Goal: Browse casually: Explore the website without a specific task or goal

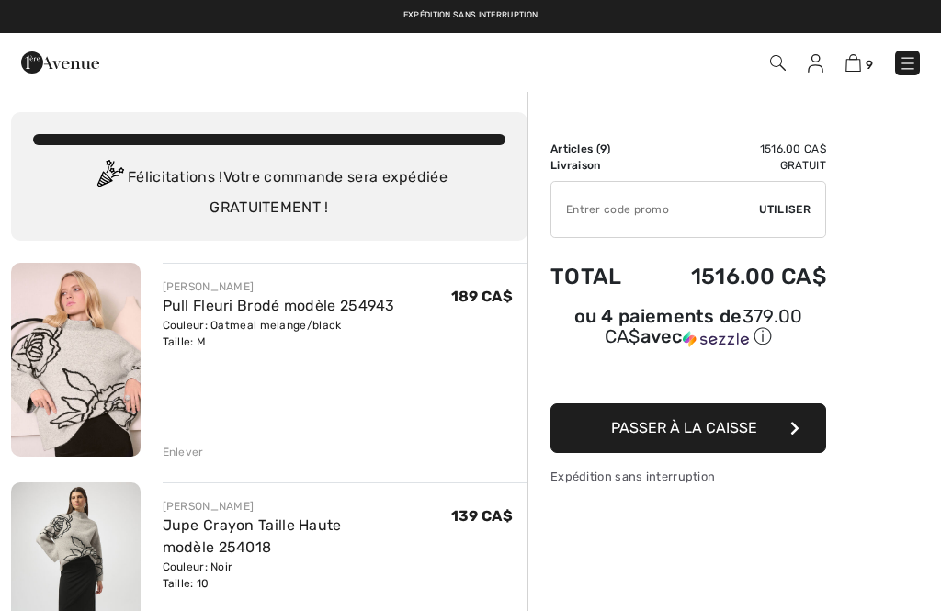
click at [903, 73] on img at bounding box center [908, 63] width 18 height 18
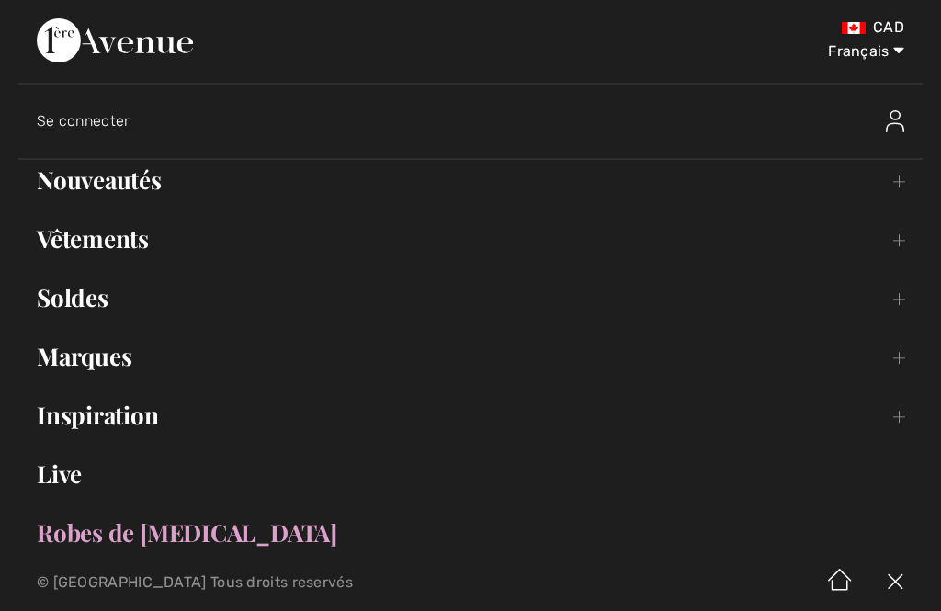
click at [67, 189] on link "Nouveautés Toggle submenu" at bounding box center [470, 180] width 904 height 40
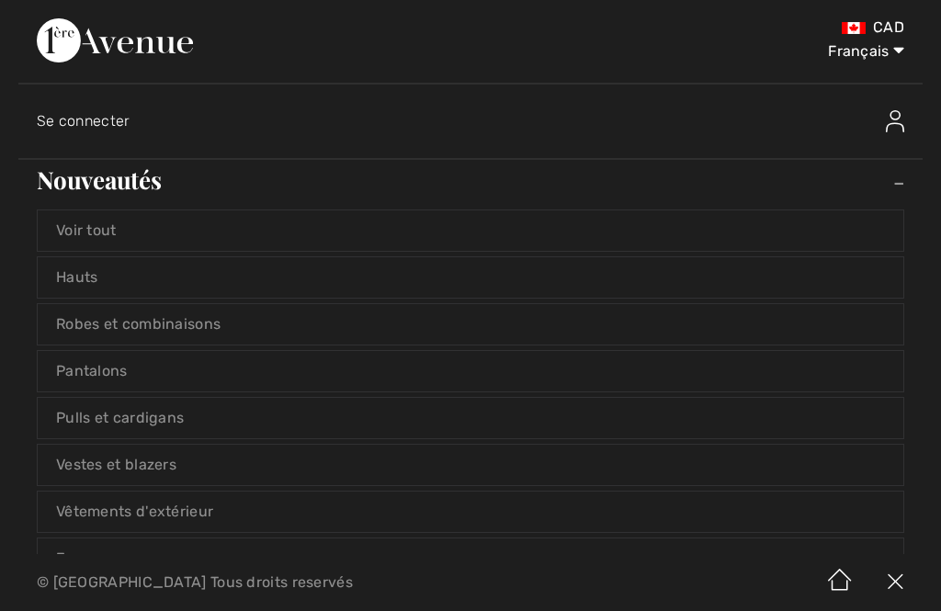
click at [69, 228] on link "Voir tout" at bounding box center [471, 230] width 866 height 40
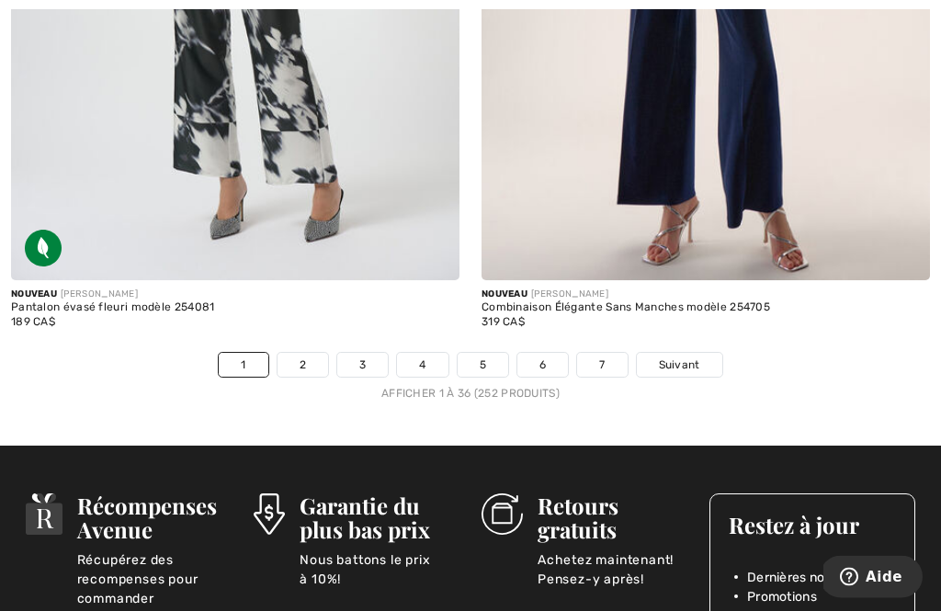
scroll to position [13970, 0]
click at [301, 358] on link "2" at bounding box center [303, 365] width 51 height 24
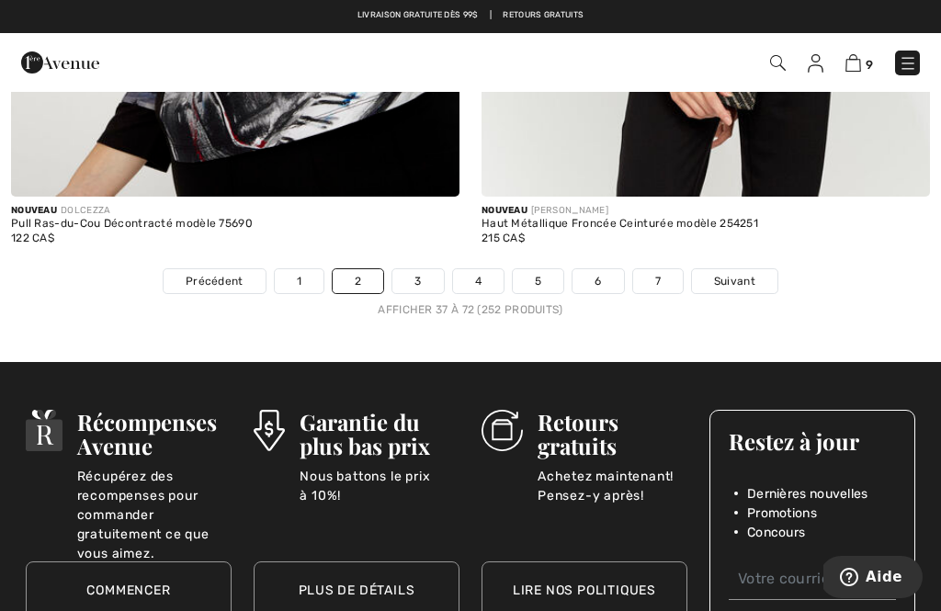
scroll to position [13991, 0]
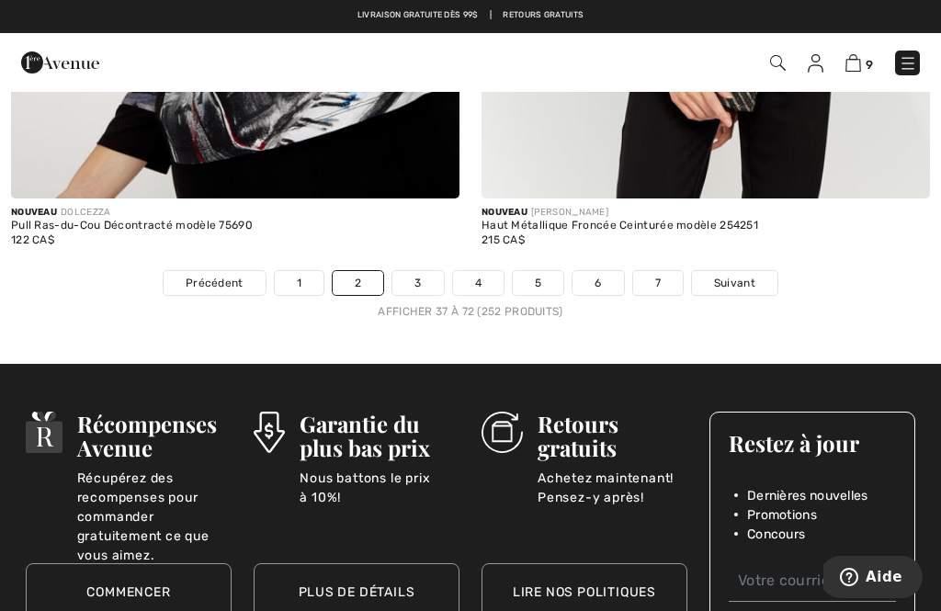
click at [408, 274] on link "3" at bounding box center [417, 283] width 51 height 24
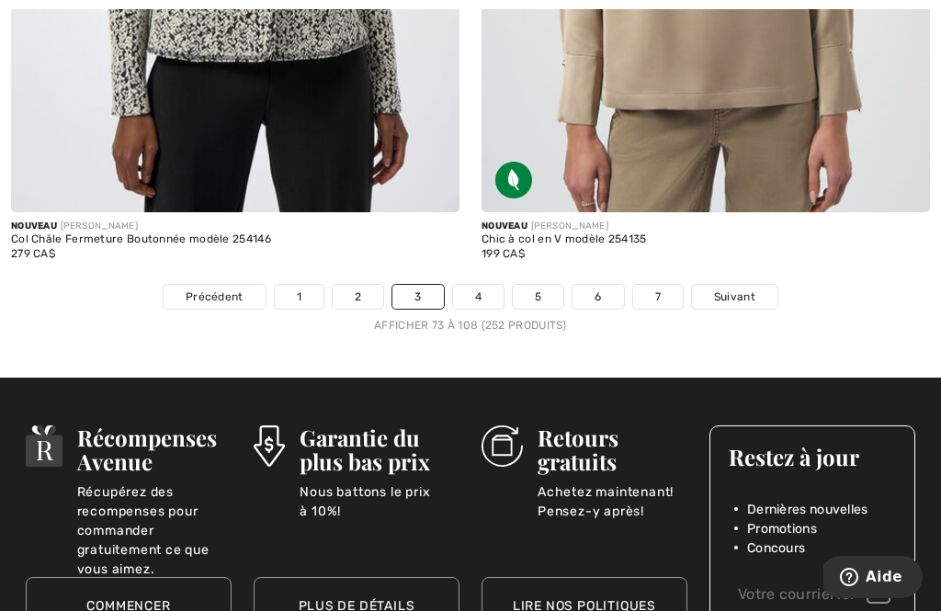
scroll to position [13983, 0]
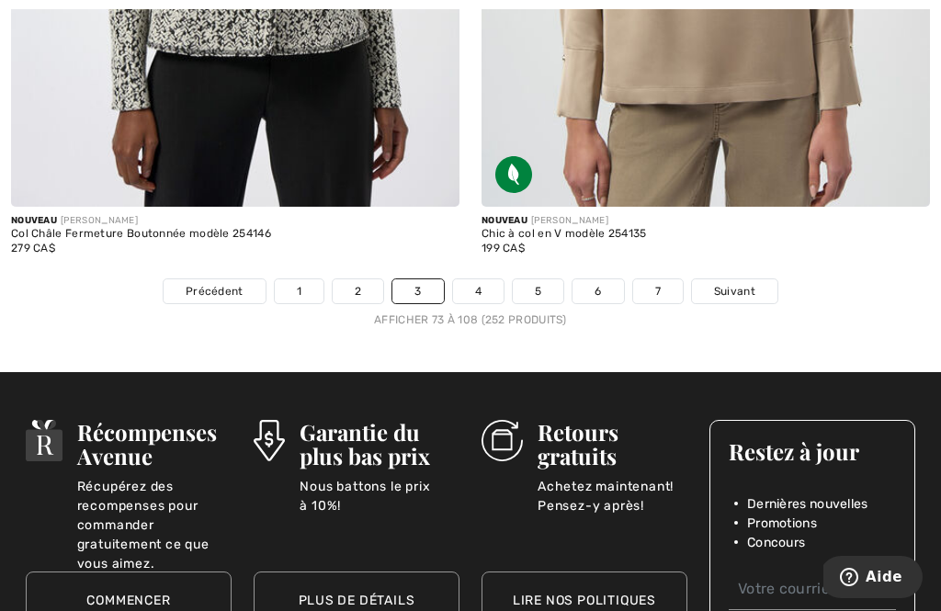
click at [483, 280] on link "4" at bounding box center [478, 291] width 51 height 24
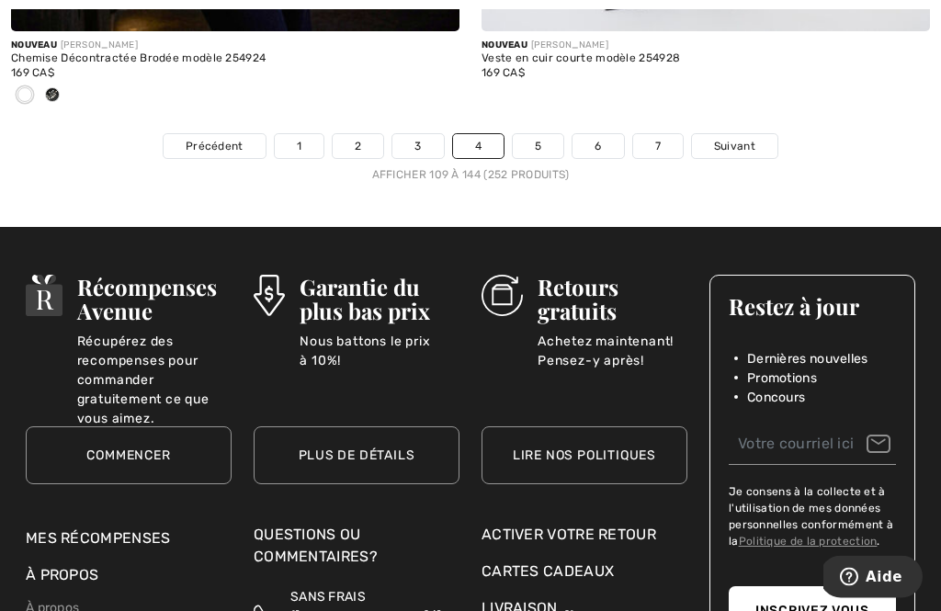
scroll to position [14219, 0]
click at [538, 134] on link "5" at bounding box center [538, 146] width 51 height 24
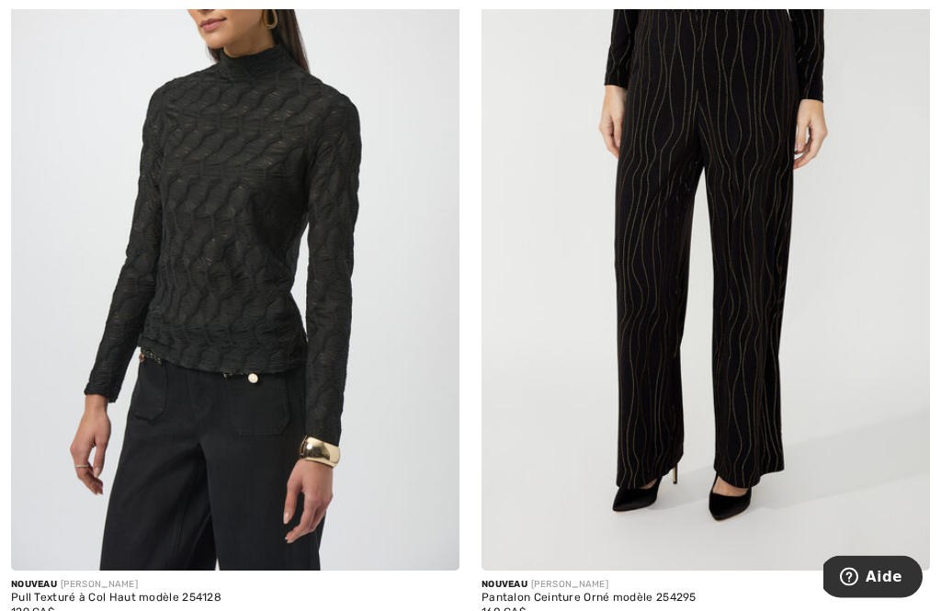
scroll to position [13688, 0]
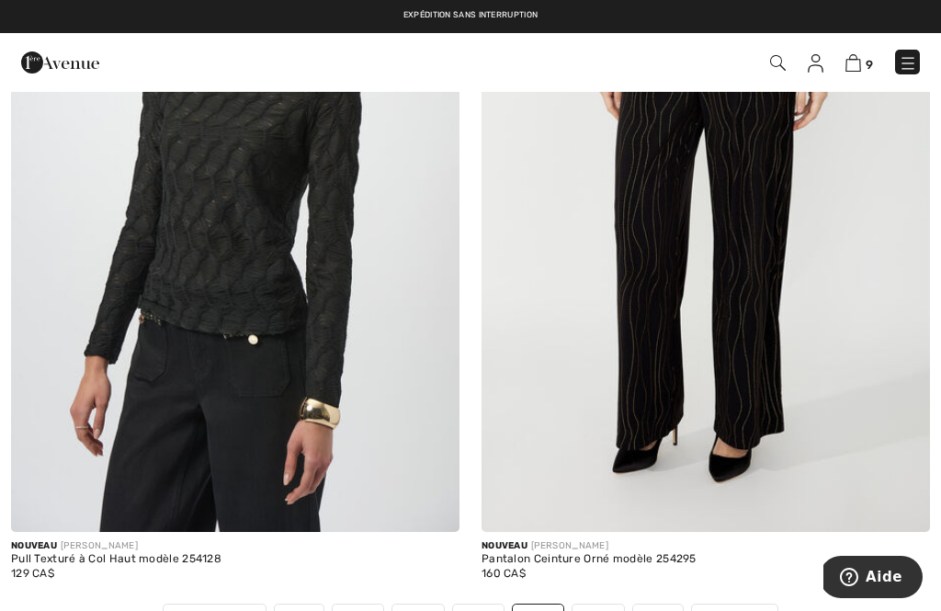
click at [603, 605] on link "6" at bounding box center [598, 617] width 51 height 24
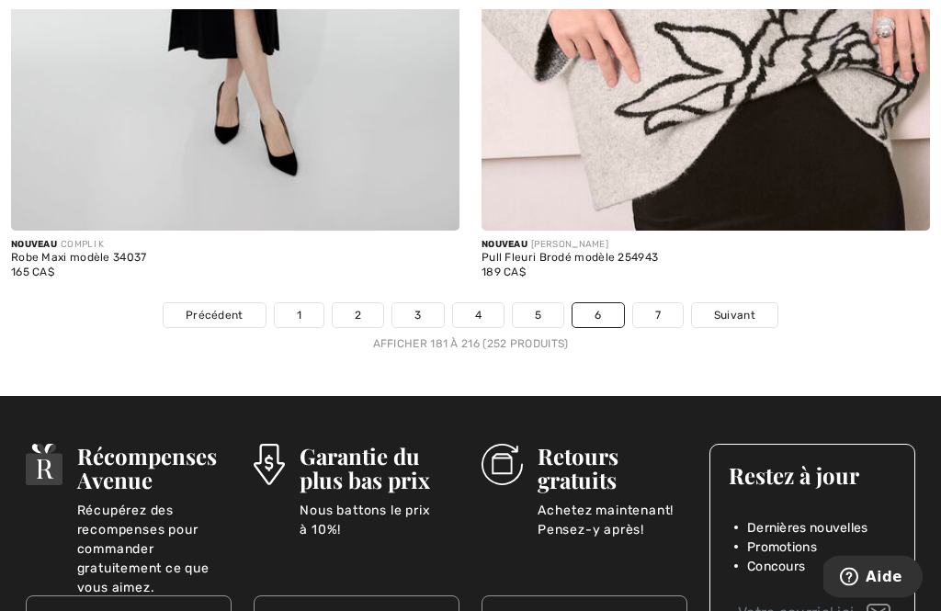
scroll to position [13921, 0]
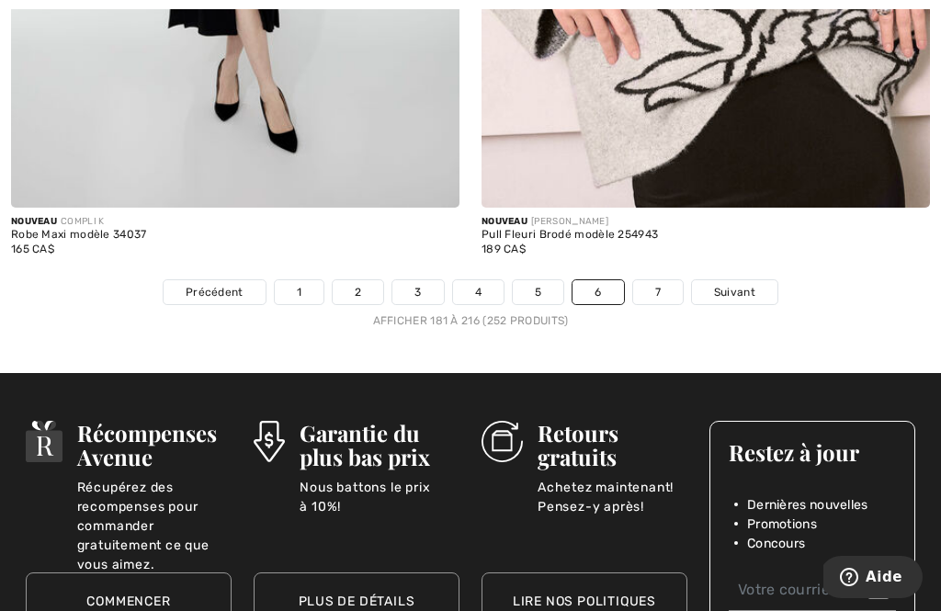
click at [654, 280] on link "7" at bounding box center [658, 292] width 50 height 24
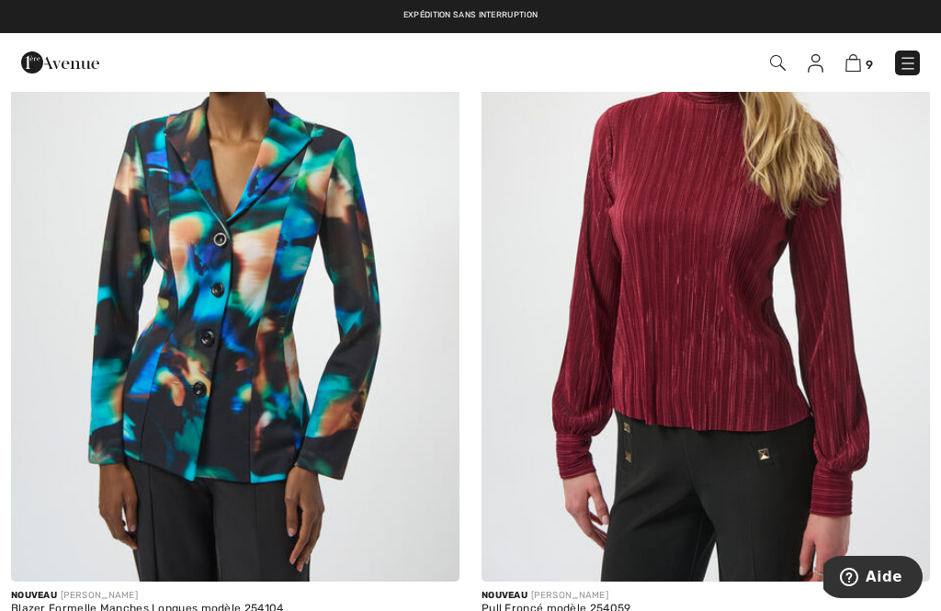
scroll to position [8754, 0]
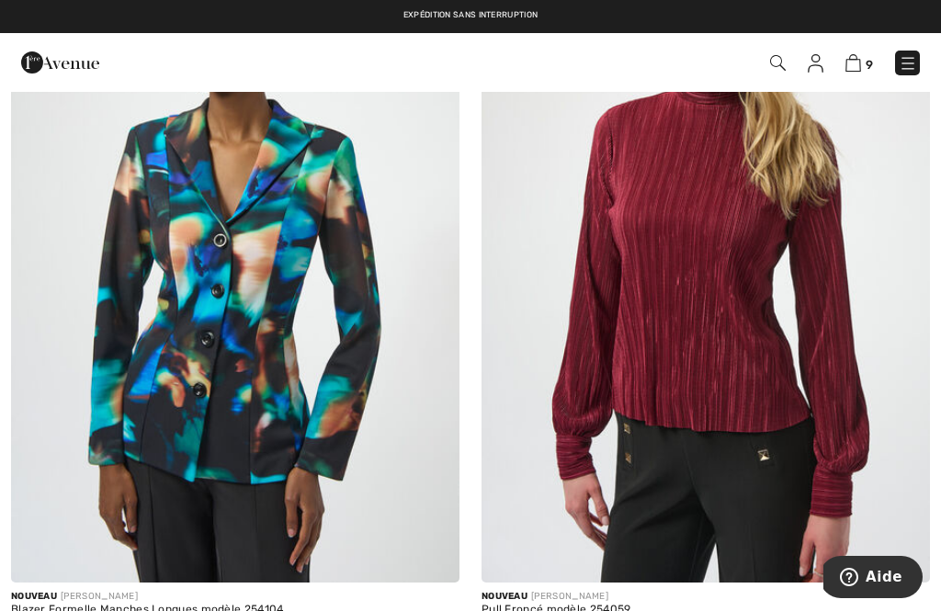
click at [759, 409] on img at bounding box center [706, 246] width 449 height 673
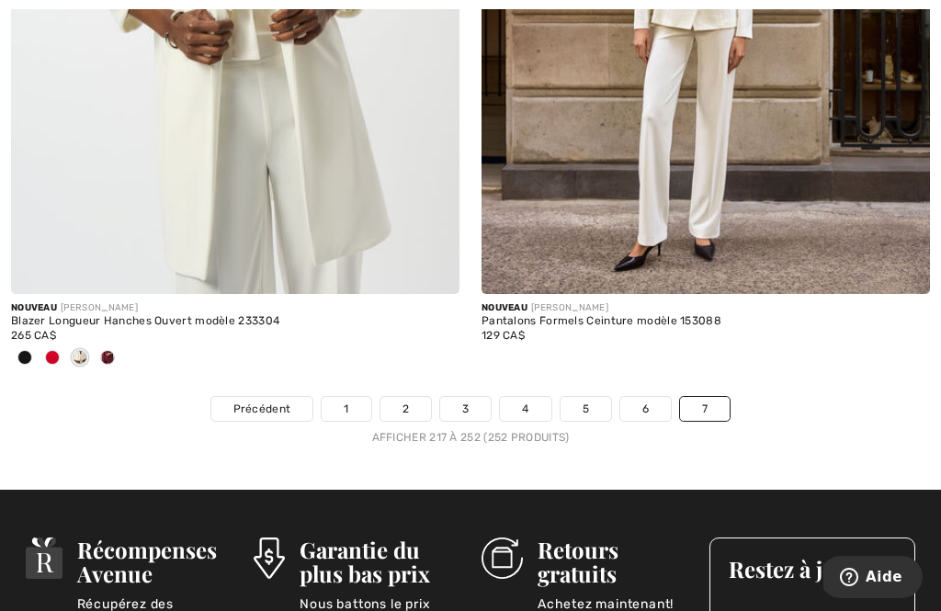
scroll to position [13717, 0]
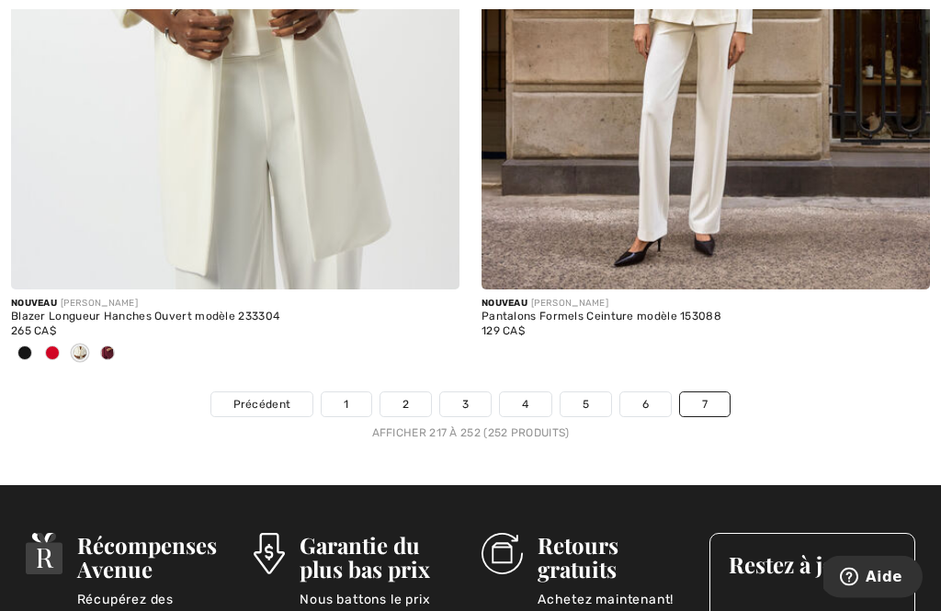
click at [104, 346] on span at bounding box center [107, 353] width 15 height 15
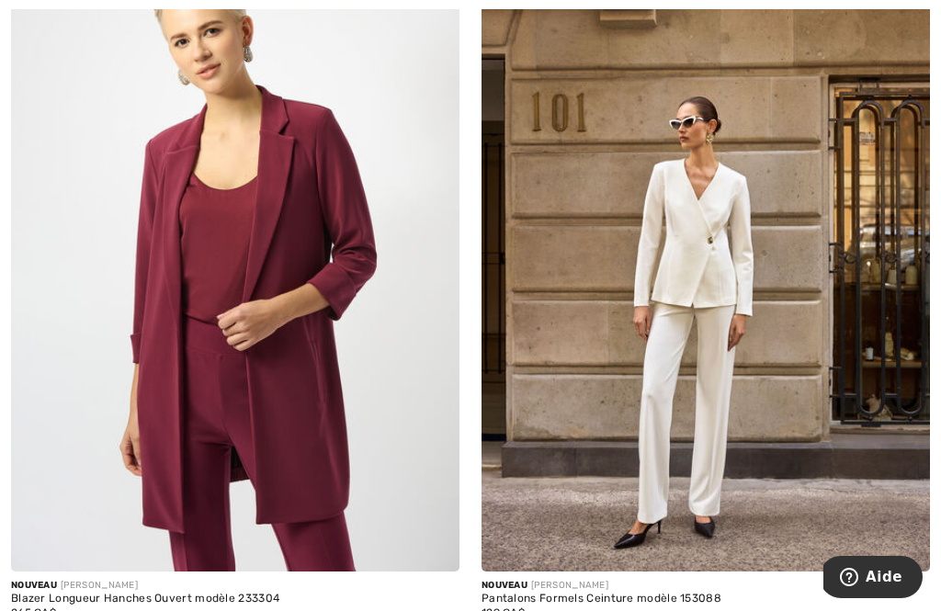
scroll to position [13471, 0]
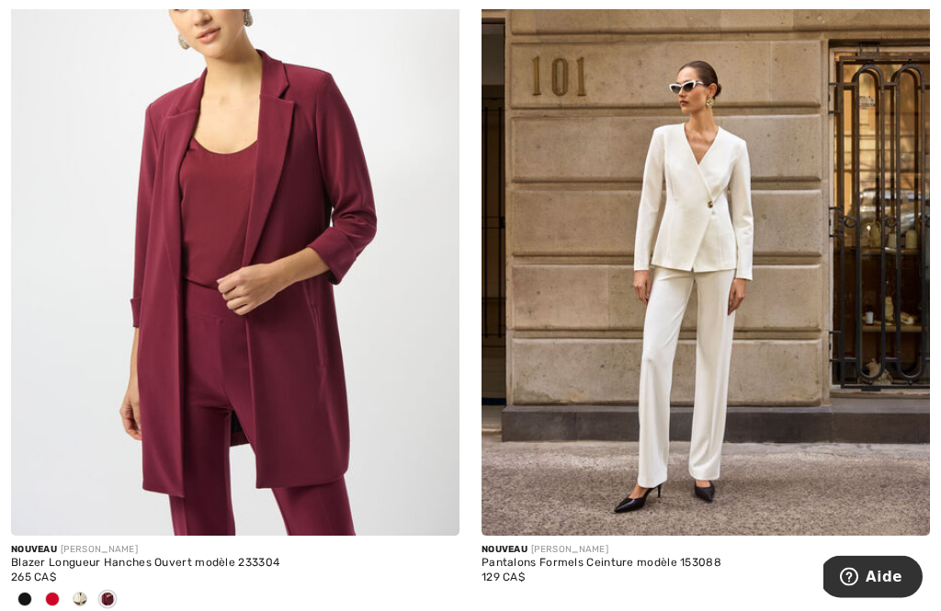
click at [142, 283] on img at bounding box center [235, 200] width 449 height 673
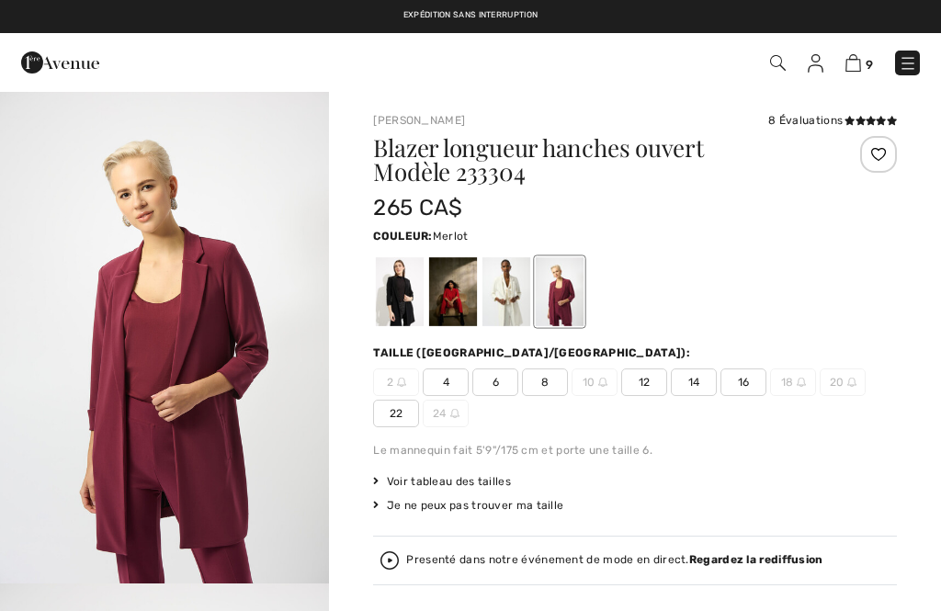
click at [505, 284] on div at bounding box center [507, 291] width 48 height 69
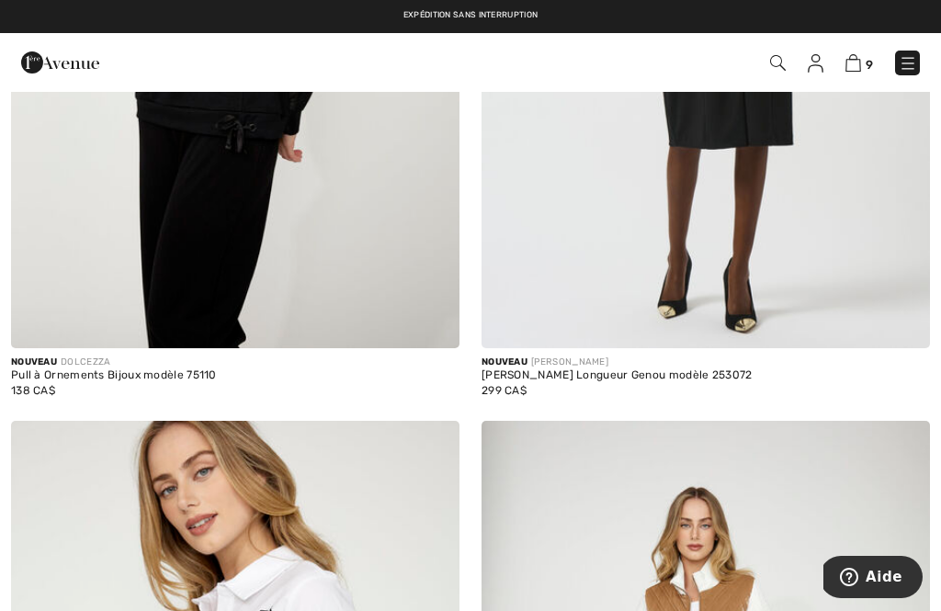
scroll to position [11379, 0]
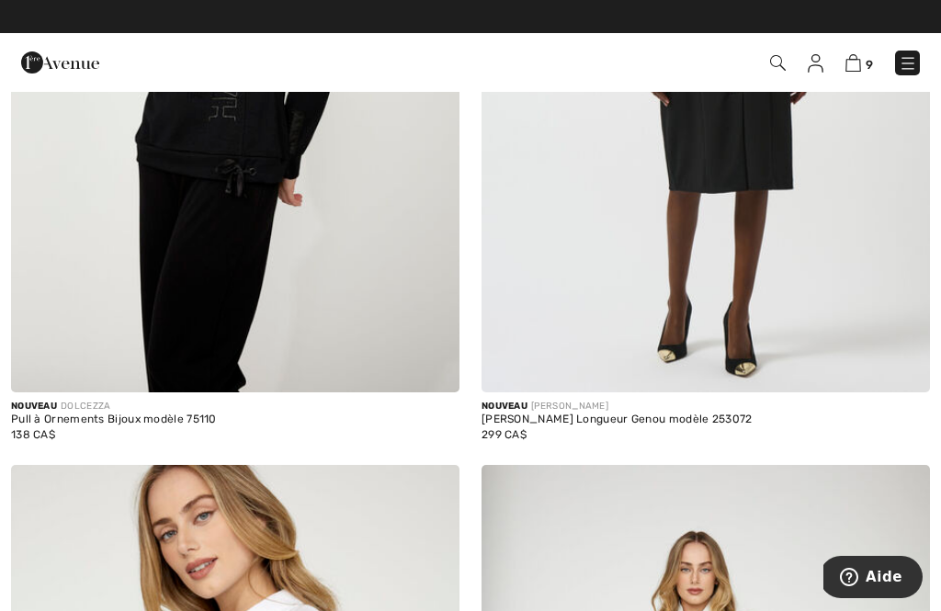
click at [906, 66] on img at bounding box center [908, 63] width 18 height 18
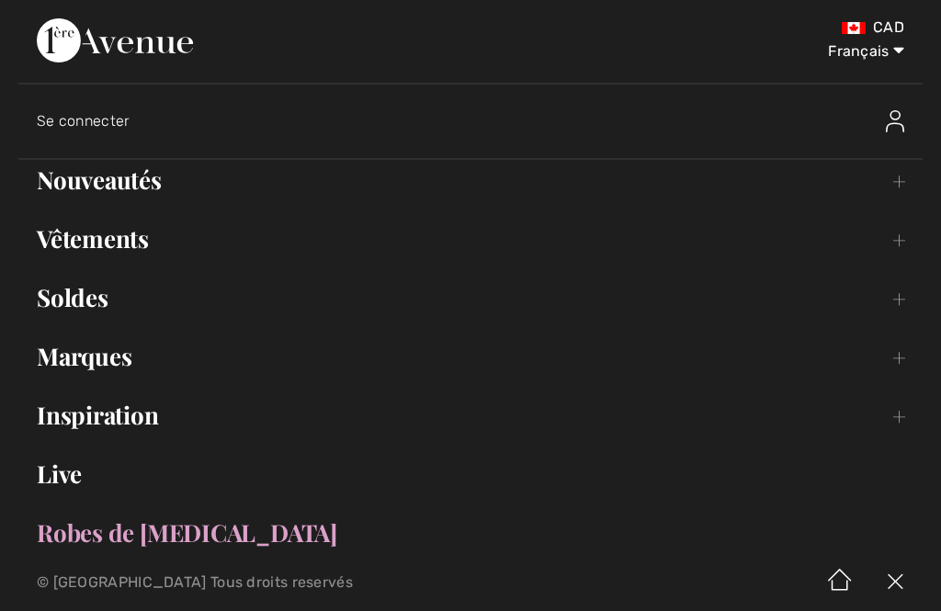
click at [72, 185] on link "Nouveautés Toggle submenu" at bounding box center [470, 180] width 904 height 40
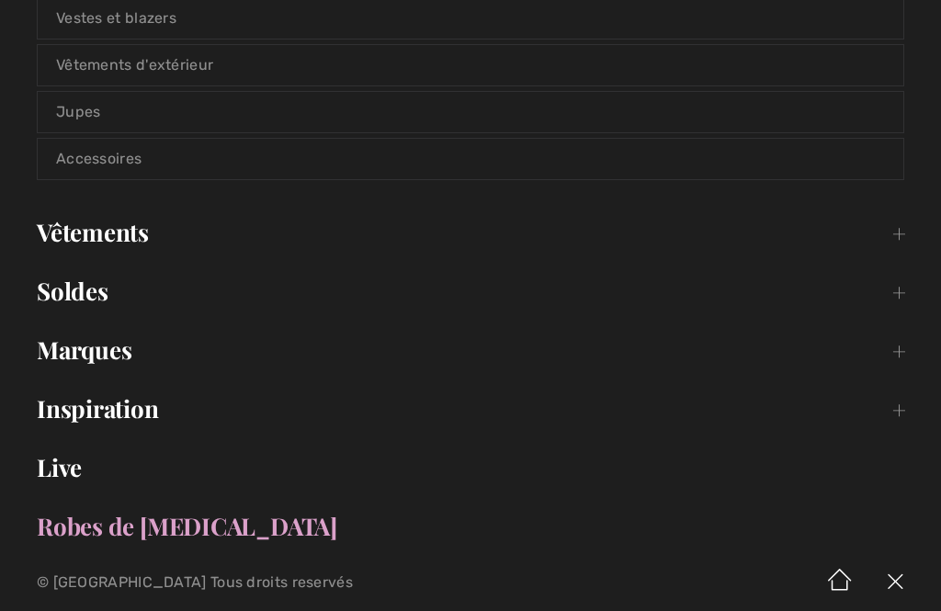
scroll to position [455, 0]
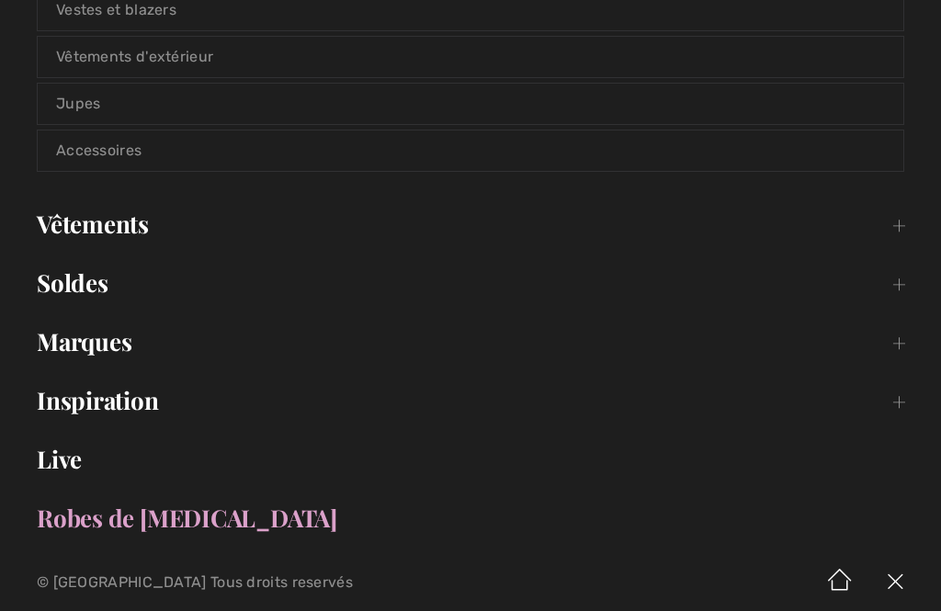
click at [64, 230] on link "Vêtements Toggle submenu" at bounding box center [470, 224] width 904 height 40
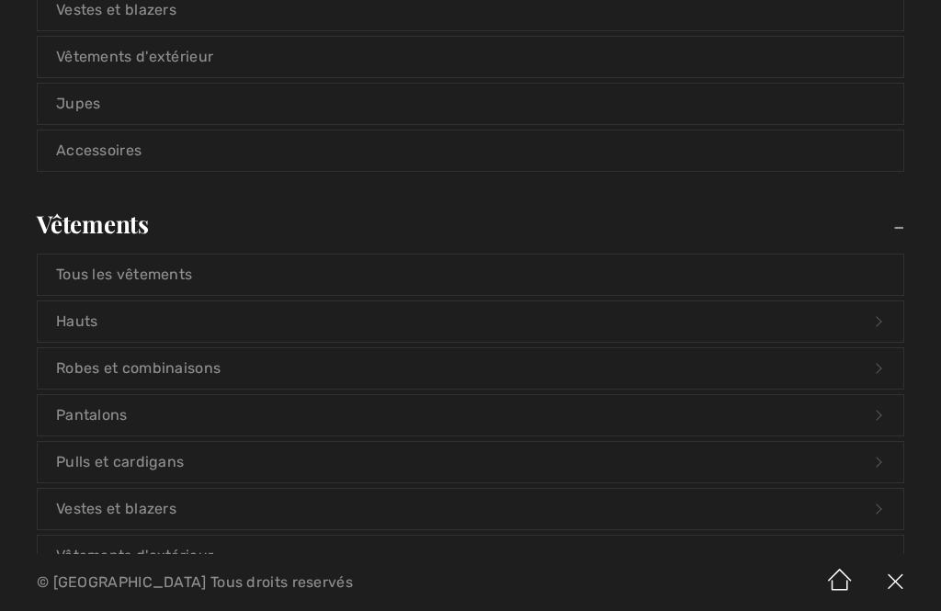
click at [69, 276] on link "Tous les vêtements" at bounding box center [471, 275] width 866 height 40
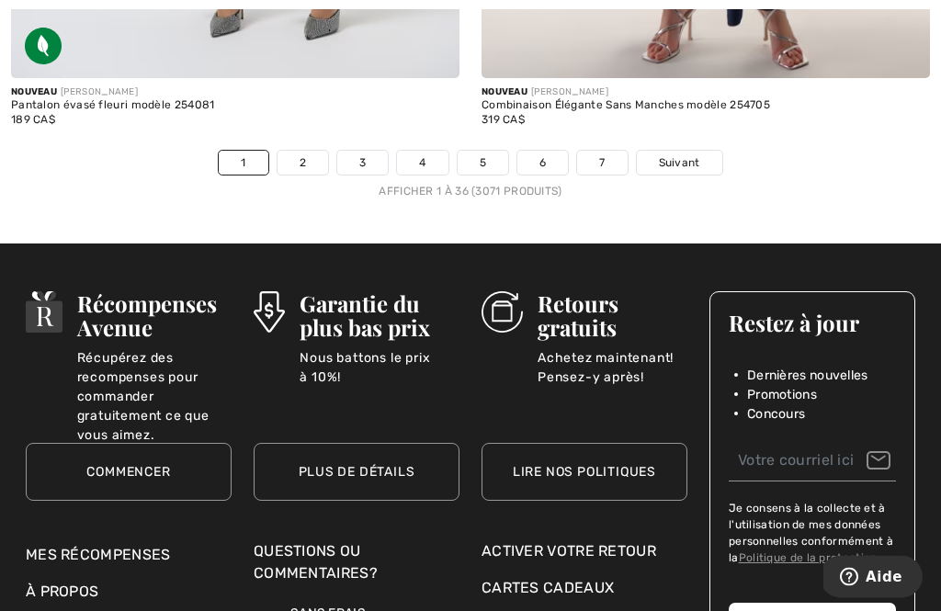
scroll to position [14150, 0]
click at [303, 152] on link "2" at bounding box center [303, 163] width 51 height 24
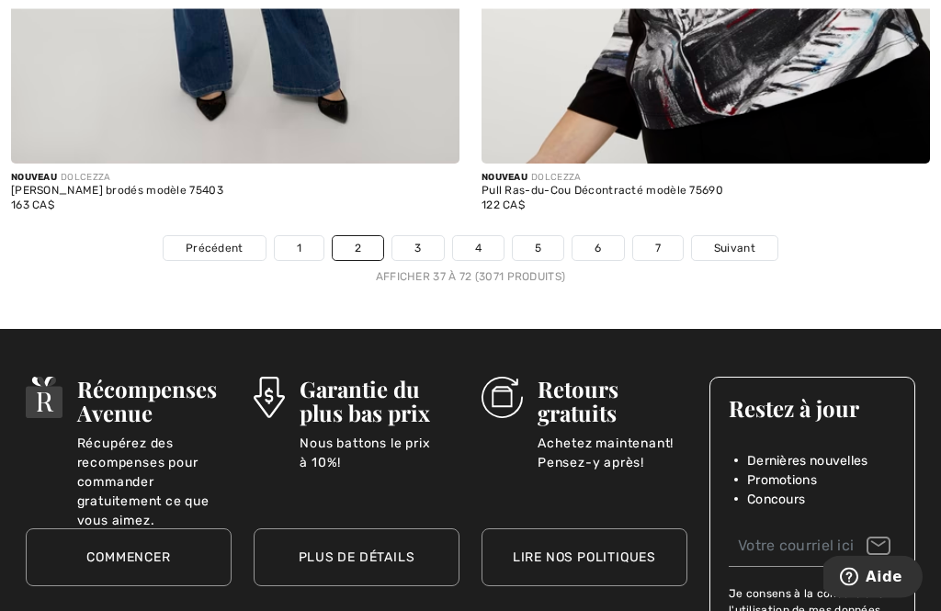
scroll to position [14067, 0]
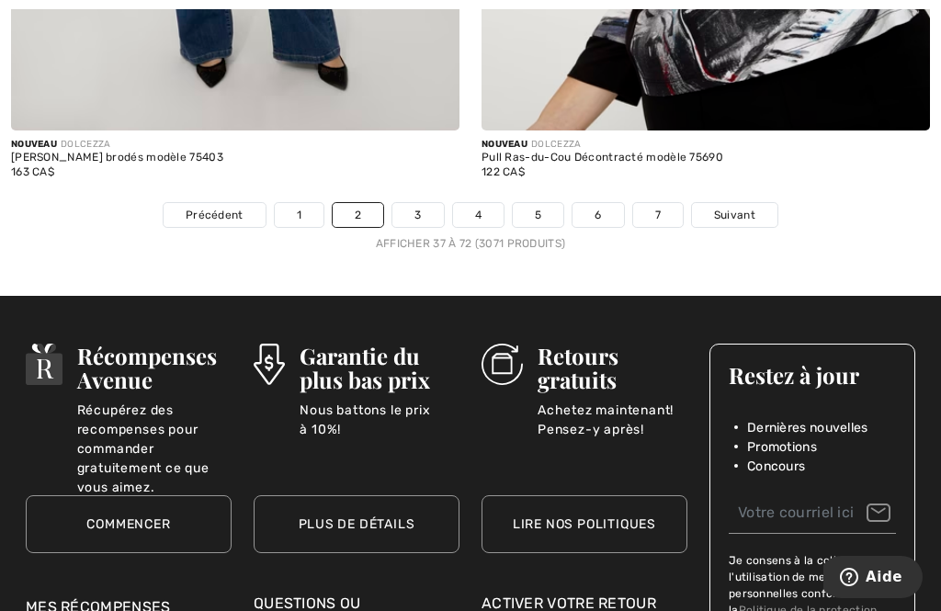
click at [409, 203] on link "3" at bounding box center [417, 215] width 51 height 24
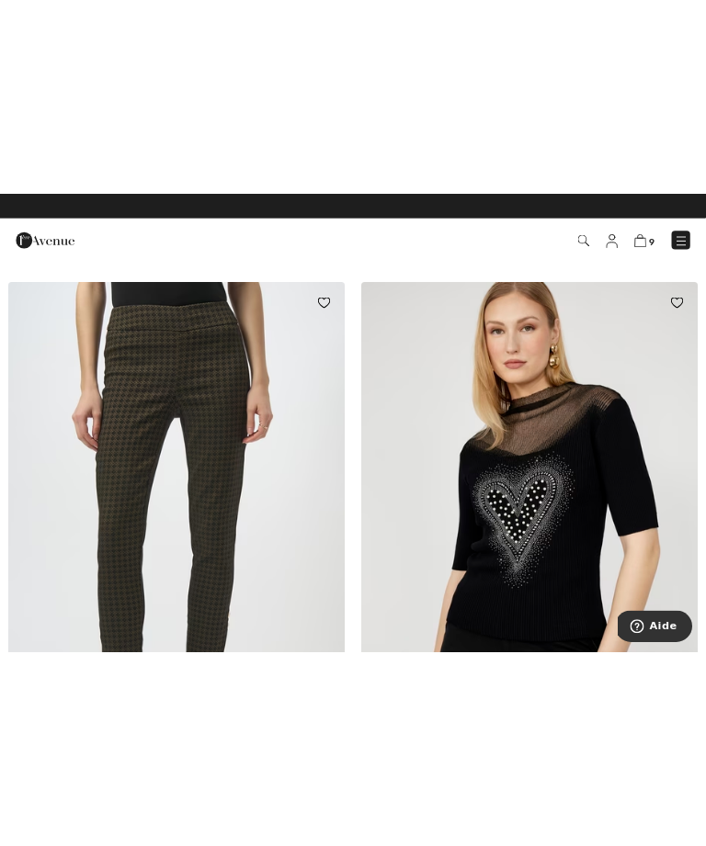
scroll to position [4763, 0]
